Goal: Information Seeking & Learning: Learn about a topic

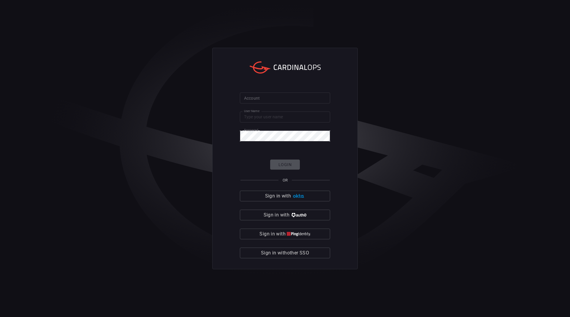
type input "[EMAIL_ADDRESS][DOMAIN_NAME]"
click at [279, 93] on input "Account" at bounding box center [285, 98] width 90 height 11
type input "scsk-splunk01"
click at [275, 170] on div "Login OR Sign in with Sign in with Sign in with Sign in with other SSO" at bounding box center [285, 209] width 90 height 99
click at [286, 162] on button "Login" at bounding box center [285, 165] width 30 height 10
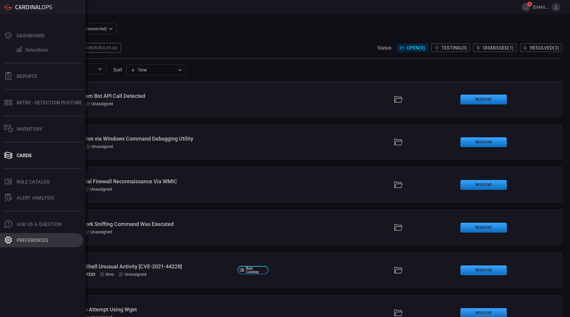
click at [50, 243] on button "Preferences" at bounding box center [41, 240] width 83 height 14
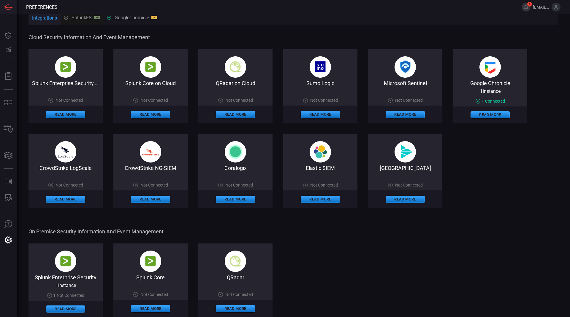
scroll to position [3, 0]
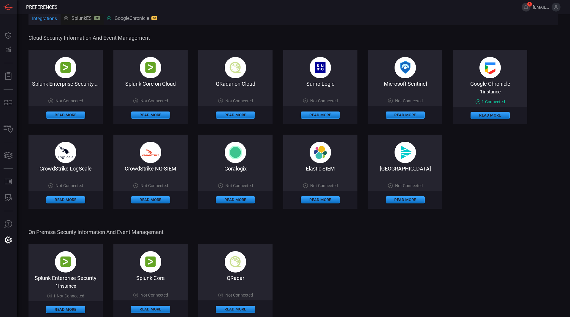
click at [497, 80] on div "Google Chronicle 1 instance 1 Connected Read More" at bounding box center [490, 87] width 74 height 74
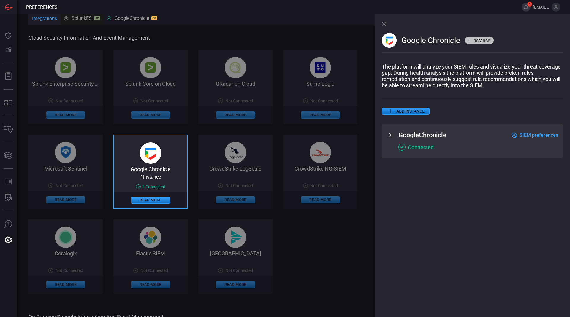
click at [450, 133] on div "GoogleChronicle SIEM preferences" at bounding box center [478, 134] width 160 height 7
click at [425, 134] on span "GoogleChronicle" at bounding box center [422, 134] width 48 height 7
drag, startPoint x: 394, startPoint y: 137, endPoint x: 383, endPoint y: 138, distance: 11.3
click at [383, 138] on div "GoogleChronicle SIEM preferences Connected" at bounding box center [472, 141] width 181 height 34
click at [391, 137] on icon at bounding box center [390, 134] width 2 height 3
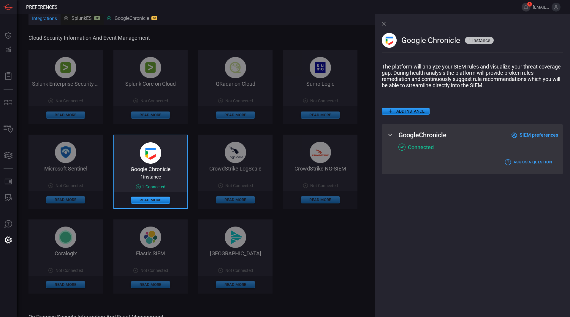
click at [391, 136] on icon at bounding box center [389, 135] width 3 height 2
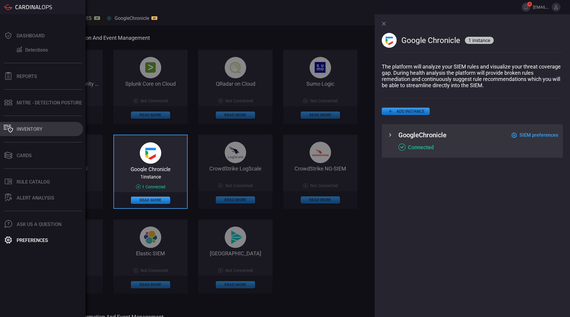
click at [18, 123] on button "Inventory" at bounding box center [41, 129] width 83 height 14
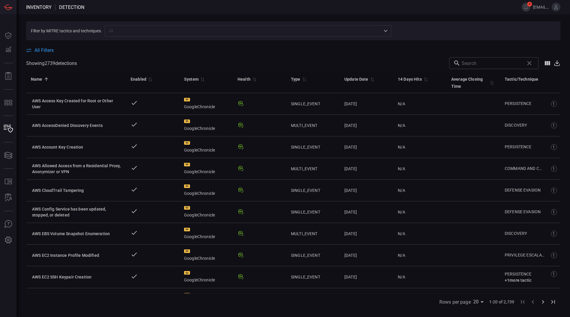
click at [23, 131] on div "Filter by MITRE tactics and techniques ​ All Filters Showing 2739 detection s ​…" at bounding box center [293, 165] width 553 height 303
click at [9, 103] on icon at bounding box center [8, 103] width 9 height 8
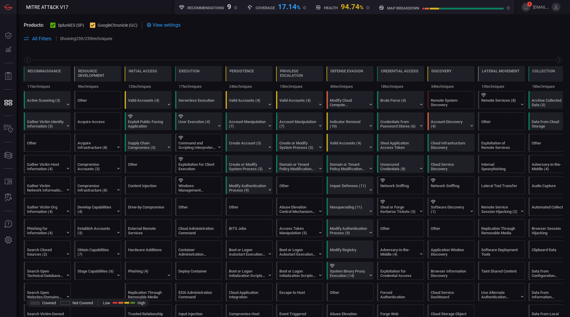
scroll to position [0, 78]
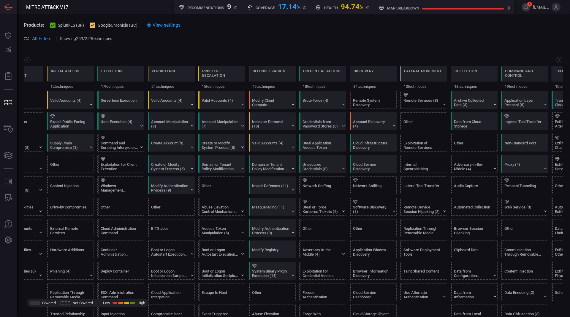
click at [69, 23] on span "SplunkES (SP)" at bounding box center [71, 25] width 26 height 5
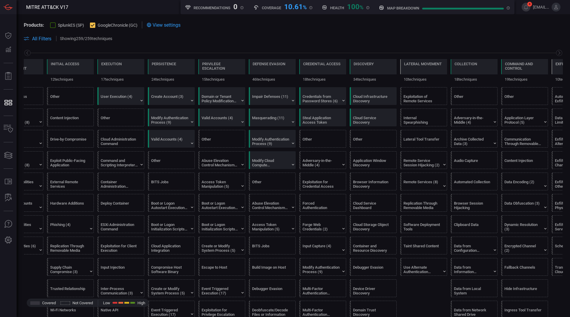
scroll to position [0, 0]
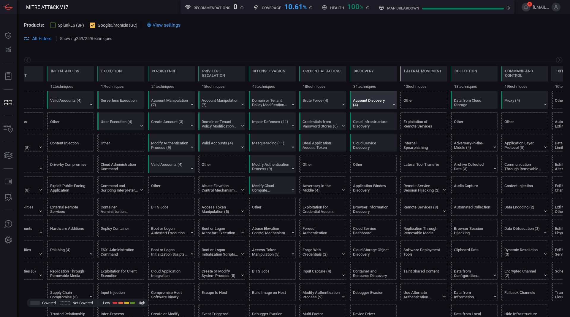
click at [382, 109] on div "Account Discovery (4)" at bounding box center [373, 100] width 47 height 18
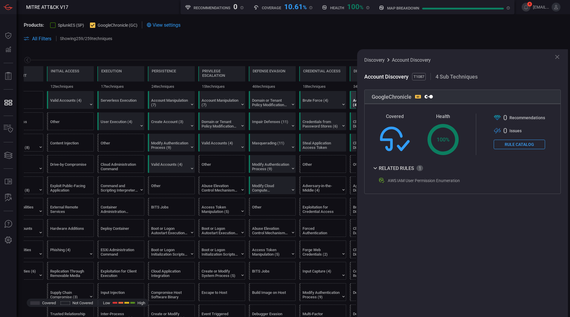
click at [560, 61] on div "Discovery Account Discovery" at bounding box center [462, 59] width 196 height 7
click at [559, 57] on icon at bounding box center [556, 56] width 7 height 7
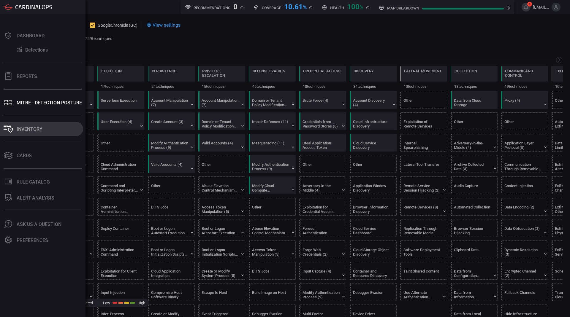
click at [10, 128] on icon at bounding box center [10, 130] width 5 height 5
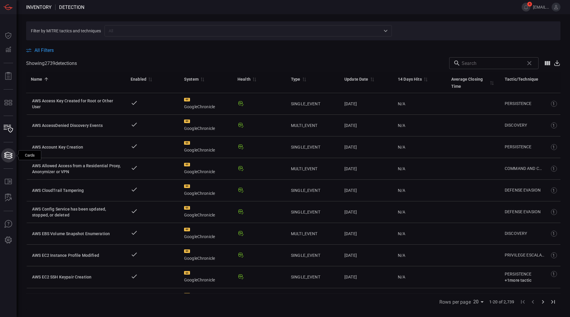
click at [8, 158] on icon at bounding box center [8, 157] width 8 height 3
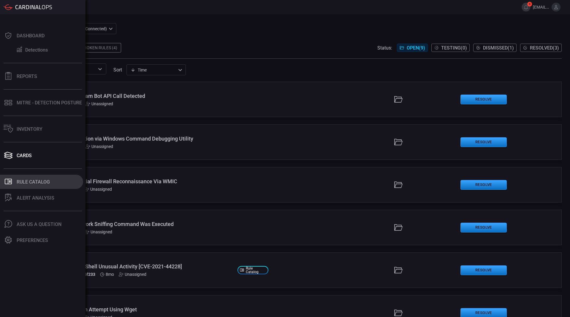
click at [4, 184] on div ".st0_rule_catalog_icon{fill: currentColor;}" at bounding box center [8, 182] width 9 height 8
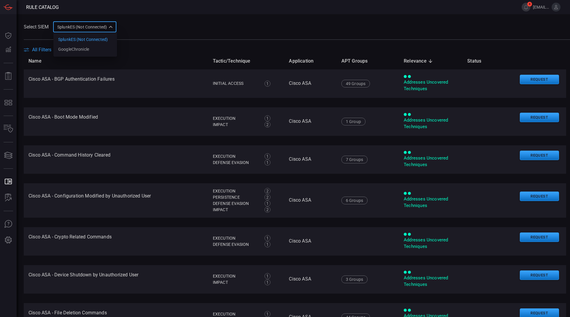
click at [95, 23] on div "SplunkES (Not Connected) 6db9f04e-5835-43fe-a495-9065afc2cef4 SplunkES (Not Con…" at bounding box center [84, 26] width 63 height 11
click at [94, 49] on li "GoogleChronicle" at bounding box center [85, 50] width 64 height 10
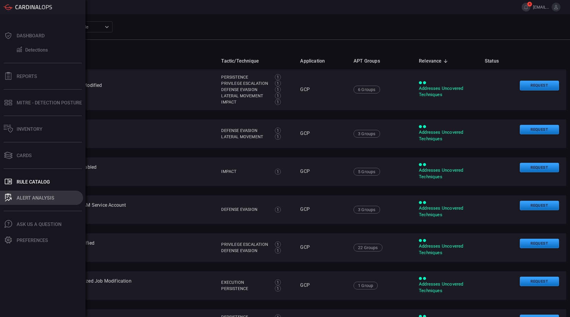
click at [8, 199] on icon at bounding box center [8, 198] width 7 height 8
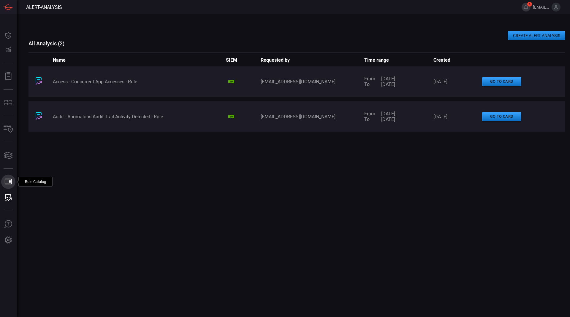
click at [9, 180] on icon ".st0_rule_catalog_icon{fill: currentColor;}" at bounding box center [8, 182] width 8 height 8
